Goal: Transaction & Acquisition: Purchase product/service

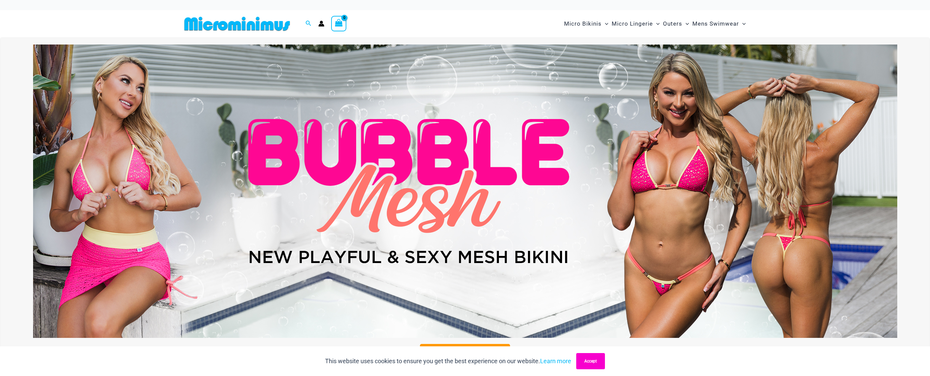
type input "**********"
click at [589, 362] on button "Accept" at bounding box center [590, 361] width 29 height 16
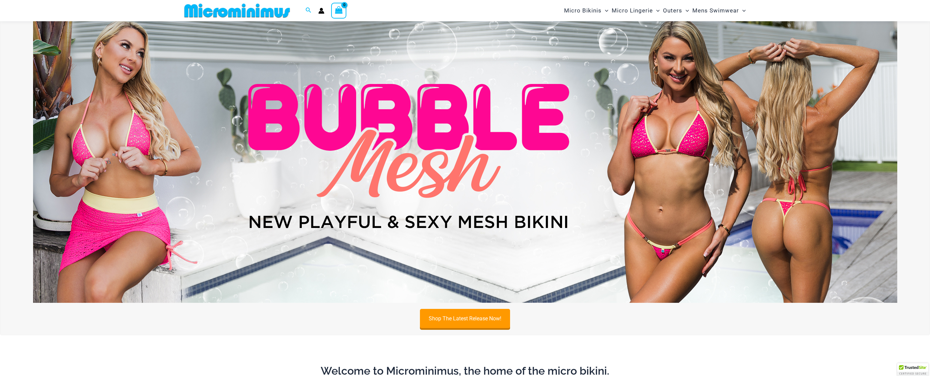
scroll to position [36, 0]
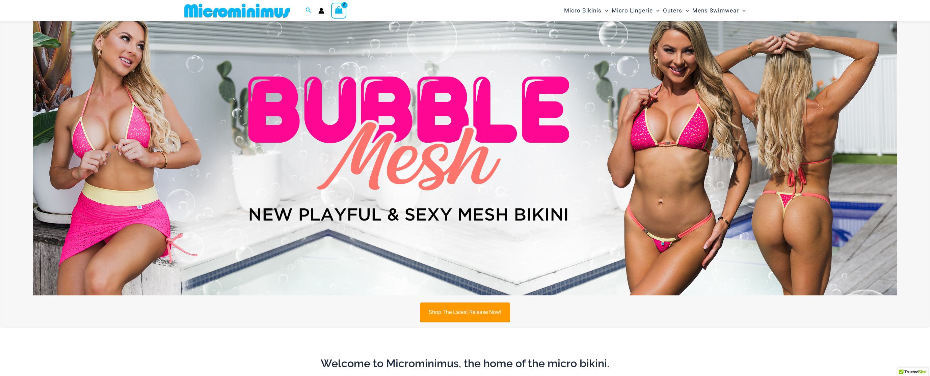
click at [476, 311] on link "Shop The Latest Release Now!" at bounding box center [465, 312] width 90 height 19
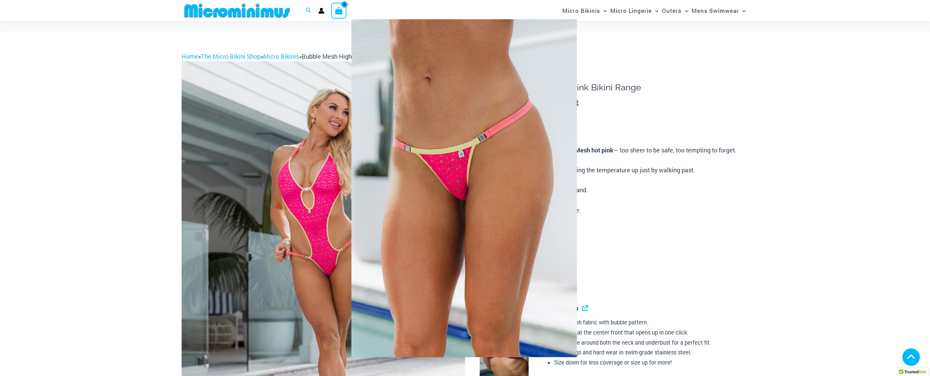
scroll to position [506, 0]
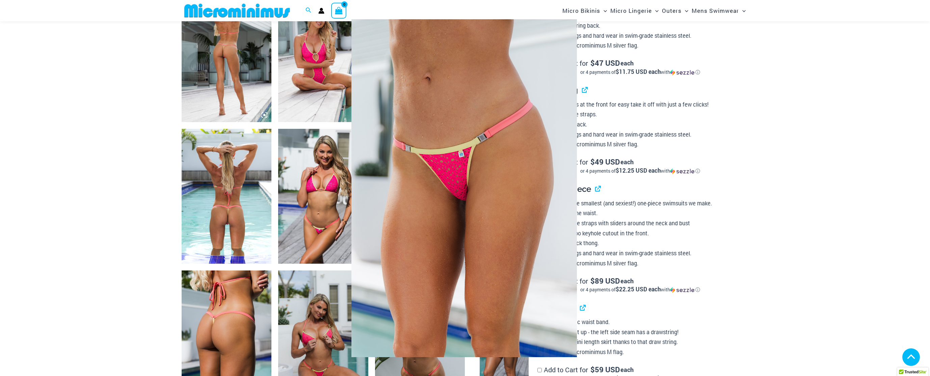
click at [767, 218] on div at bounding box center [465, 188] width 930 height 376
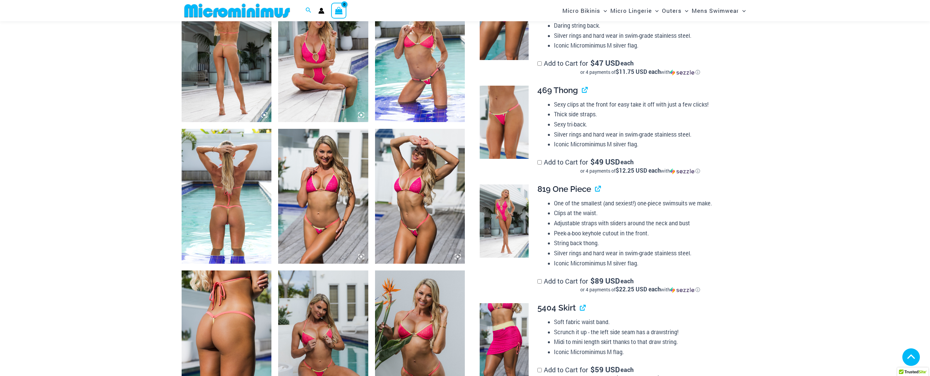
click at [421, 192] on img at bounding box center [420, 196] width 90 height 135
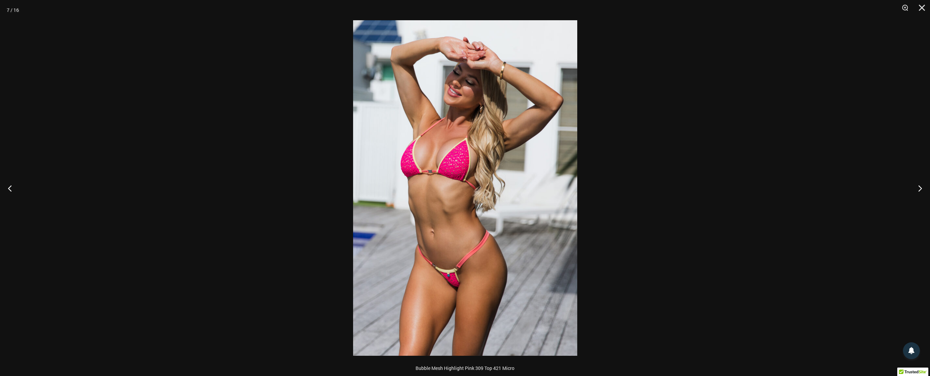
click at [446, 167] on img at bounding box center [465, 188] width 224 height 336
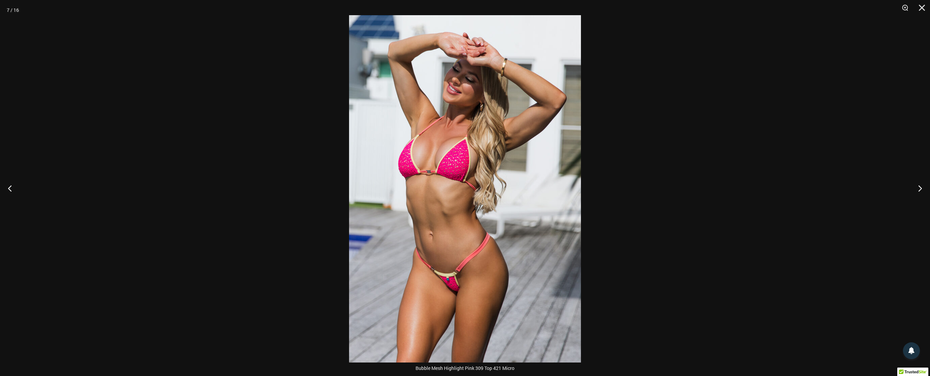
click at [446, 167] on img at bounding box center [465, 189] width 232 height 348
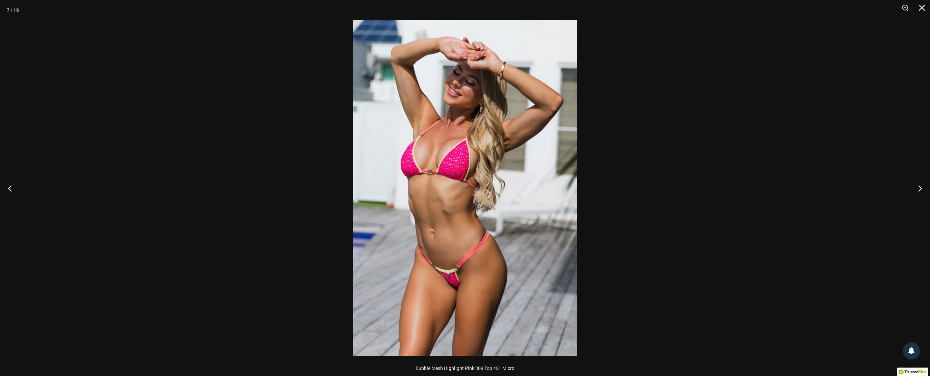
click at [748, 179] on div at bounding box center [465, 188] width 930 height 376
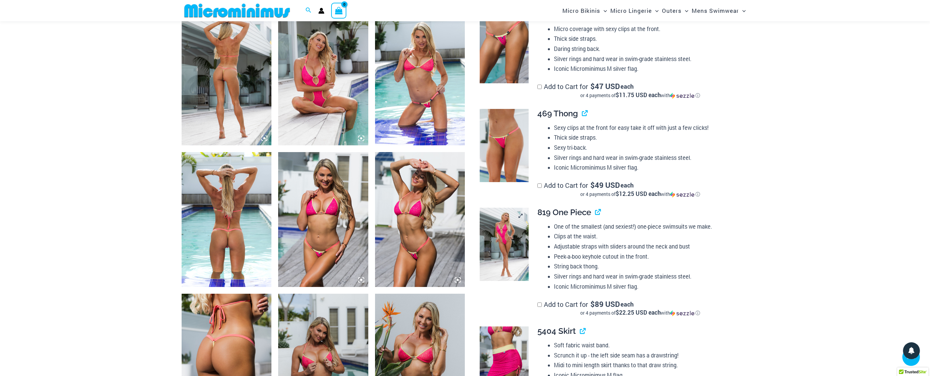
scroll to position [464, 0]
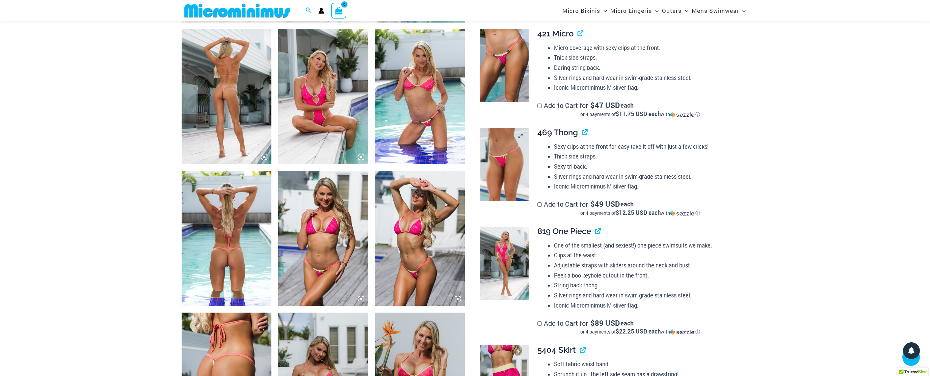
click at [521, 135] on link at bounding box center [504, 165] width 49 height 74
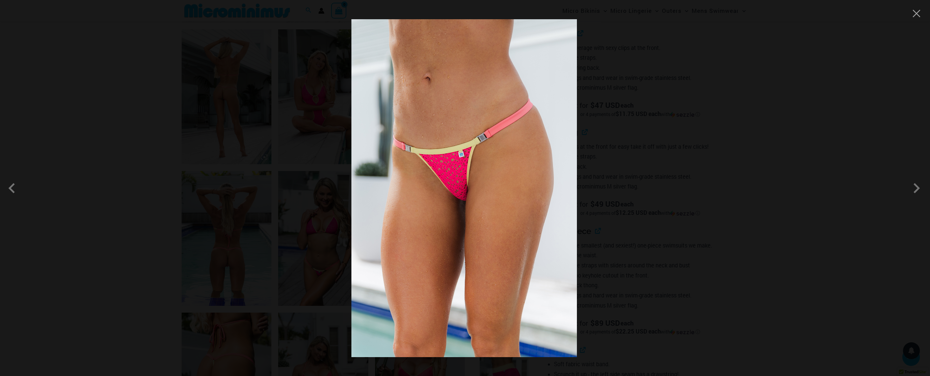
click at [521, 135] on img at bounding box center [463, 188] width 225 height 338
click at [704, 165] on div at bounding box center [465, 188] width 930 height 376
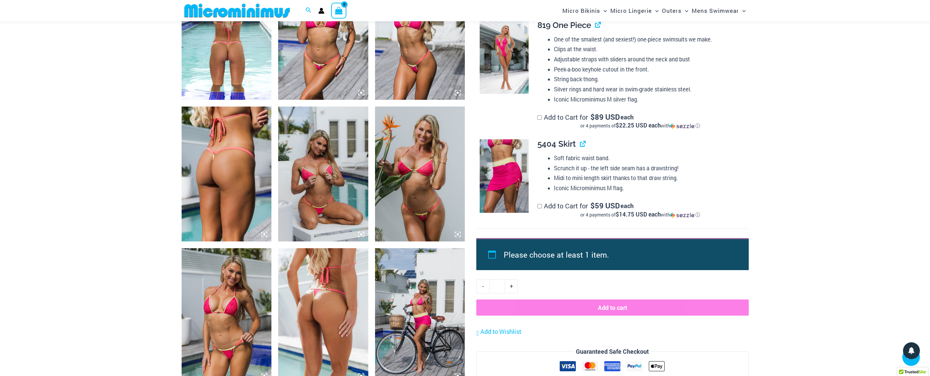
scroll to position [675, 0]
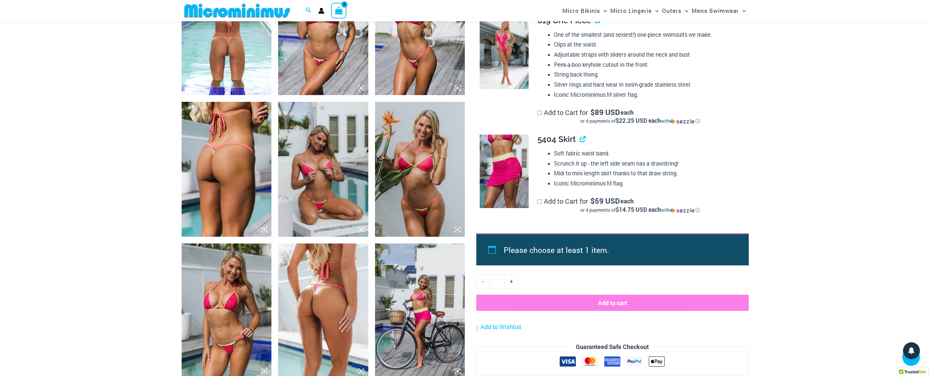
click at [326, 286] on img at bounding box center [323, 311] width 90 height 135
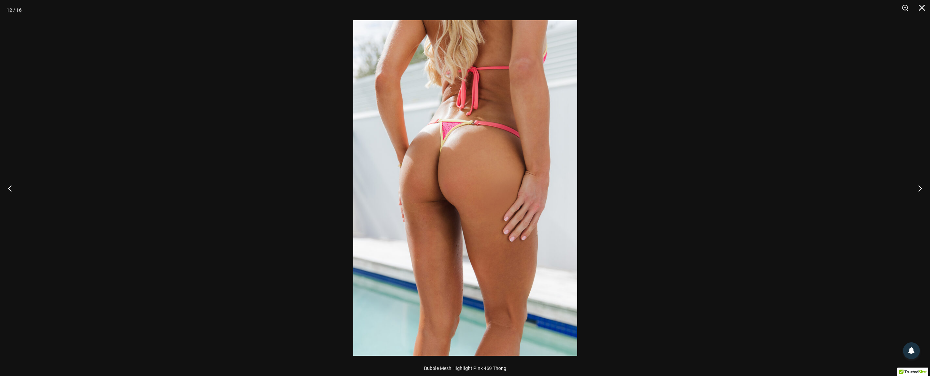
click at [618, 250] on div at bounding box center [465, 188] width 930 height 376
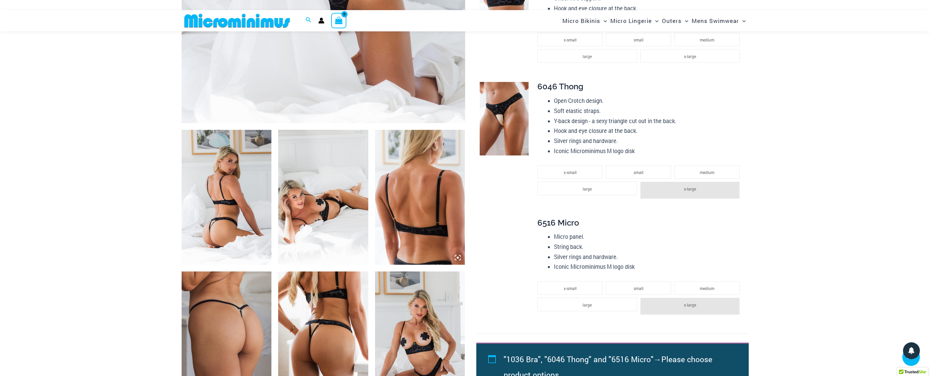
scroll to position [373, 0]
